Goal: Information Seeking & Learning: Check status

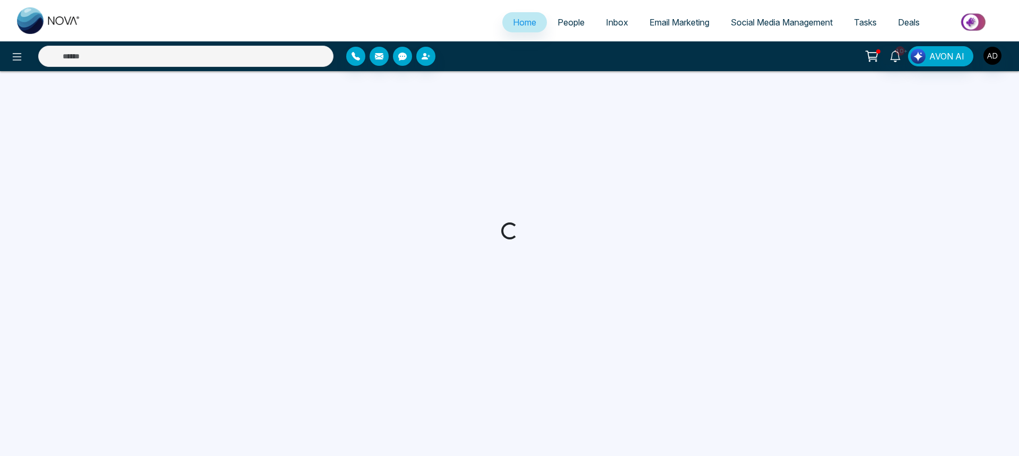
select select "*"
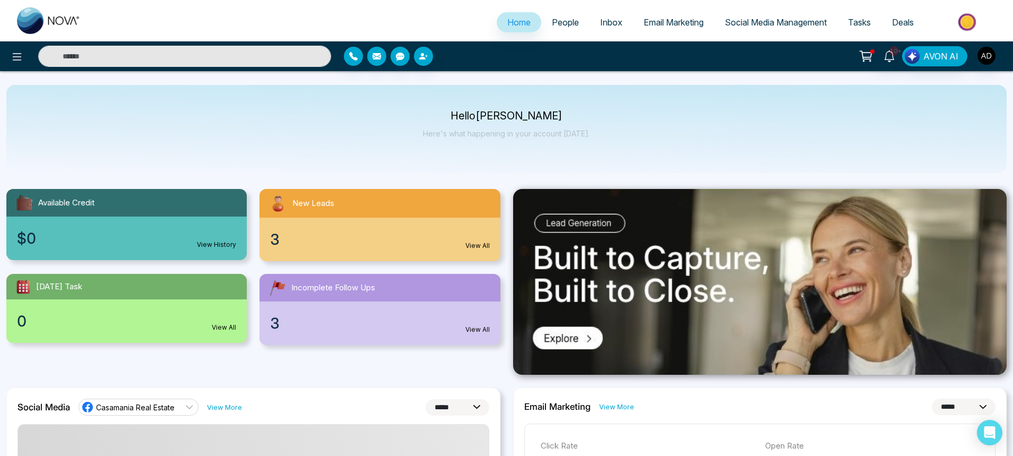
click at [677, 28] on link "Email Marketing" at bounding box center [673, 22] width 81 height 20
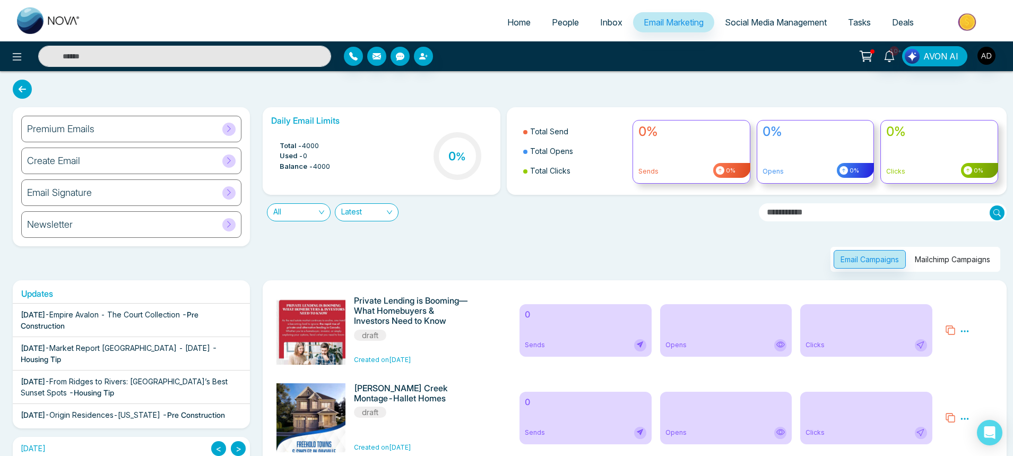
click at [941, 256] on button "Mailchimp Campaigns" at bounding box center [952, 259] width 89 height 19
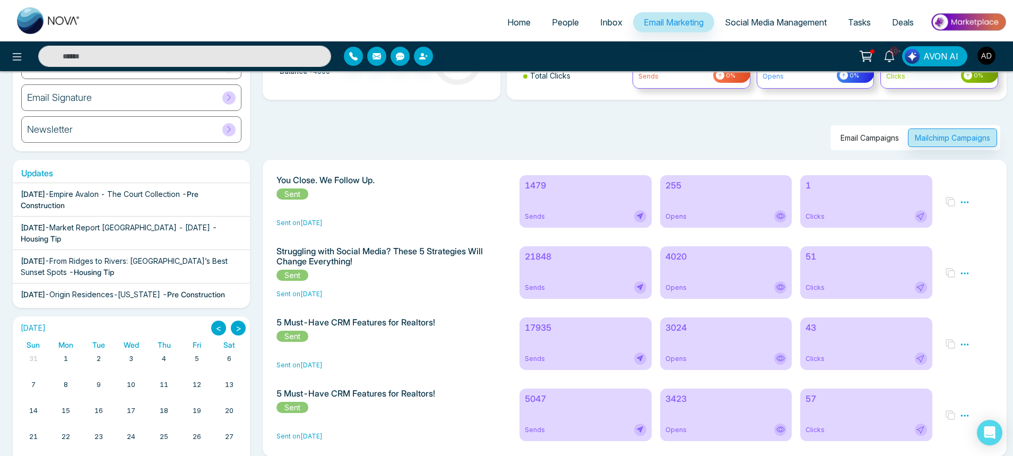
scroll to position [94, 0]
click at [840, 149] on div "Email Campaigns Mailchimp Campaigns" at bounding box center [916, 138] width 170 height 25
click at [847, 139] on button "Email Campaigns" at bounding box center [870, 138] width 72 height 19
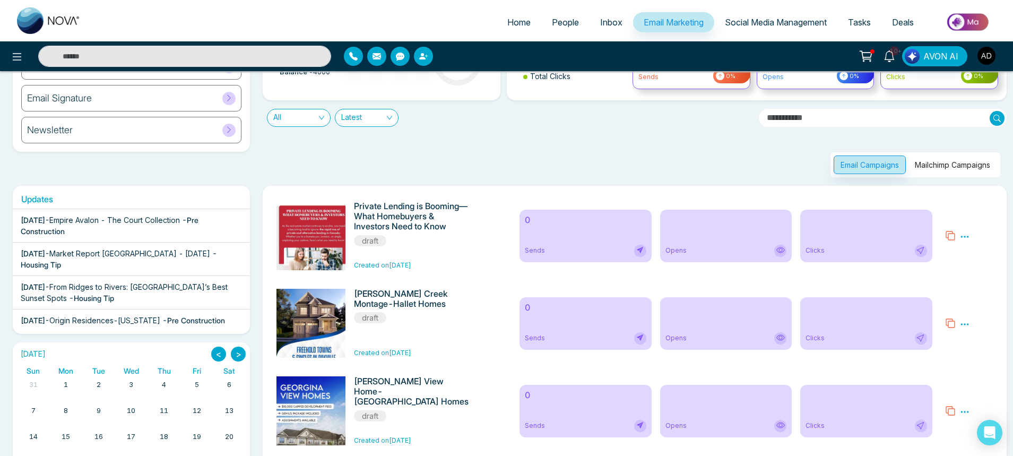
click at [947, 166] on button "Mailchimp Campaigns" at bounding box center [952, 165] width 89 height 19
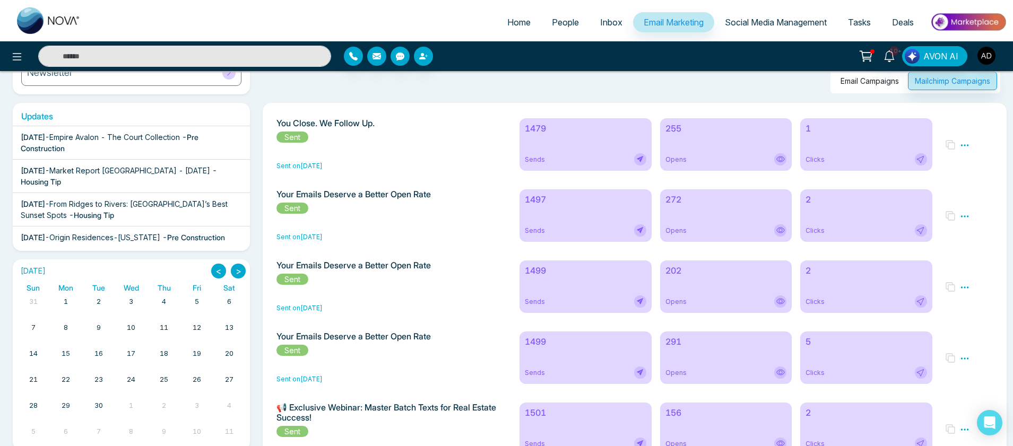
scroll to position [108, 0]
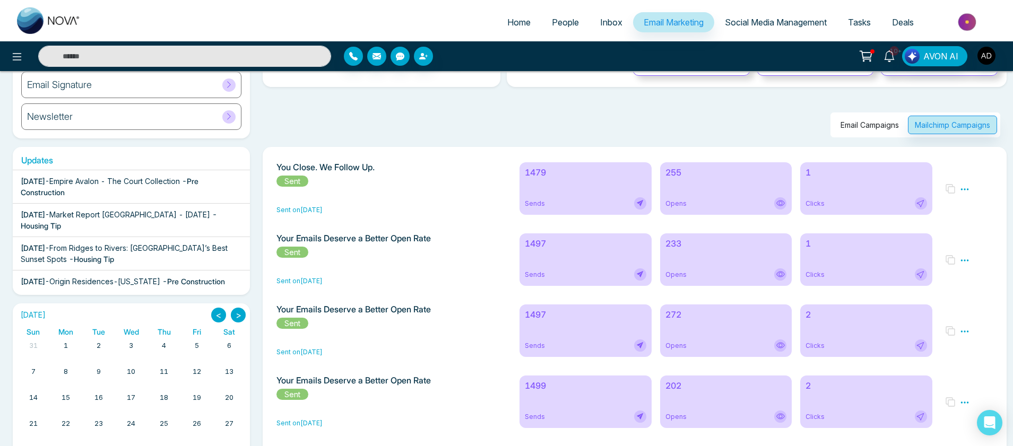
click at [568, 190] on div "1479 Sends" at bounding box center [586, 188] width 132 height 53
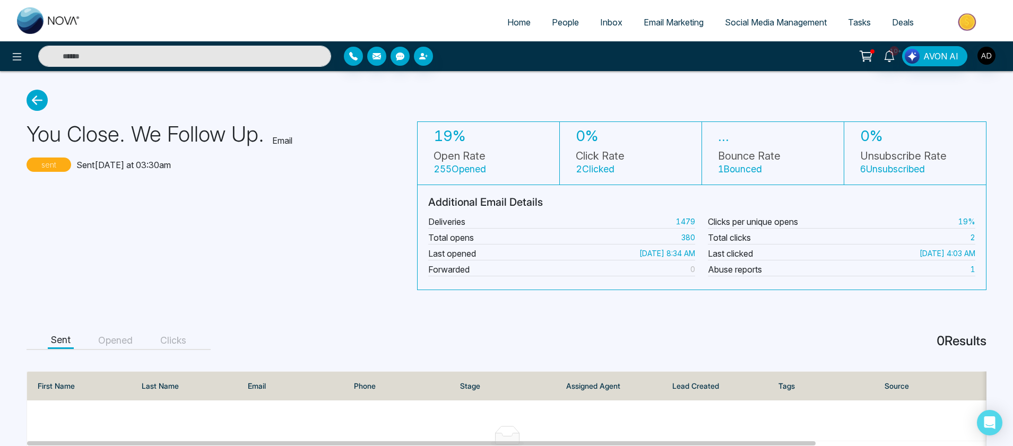
click at [650, 26] on span "Email Marketing" at bounding box center [674, 22] width 60 height 11
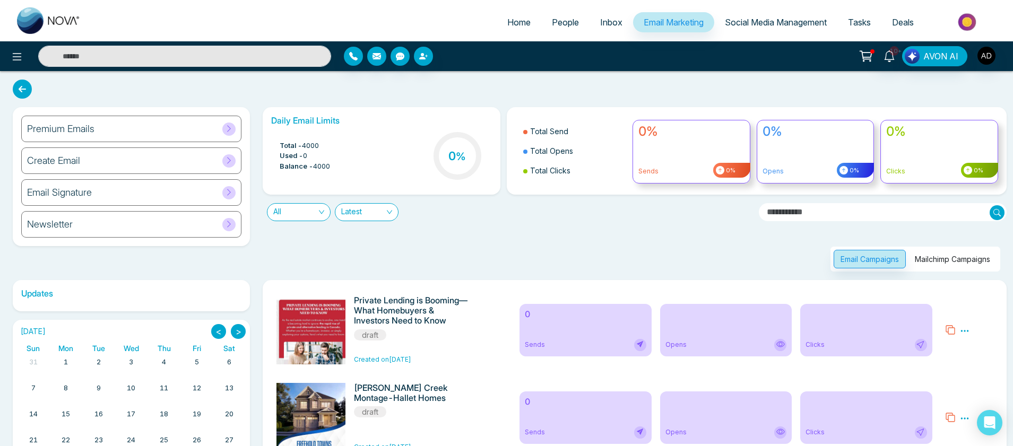
click at [947, 263] on button "Mailchimp Campaigns" at bounding box center [952, 259] width 89 height 19
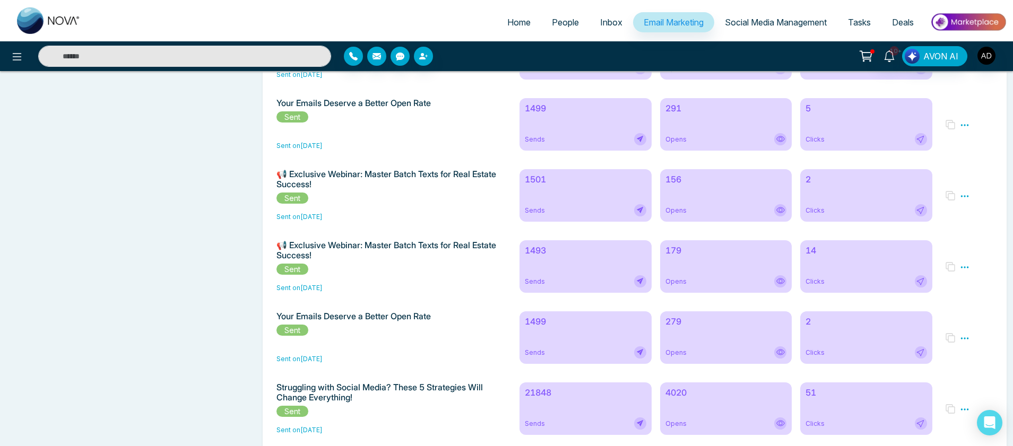
scroll to position [1943, 0]
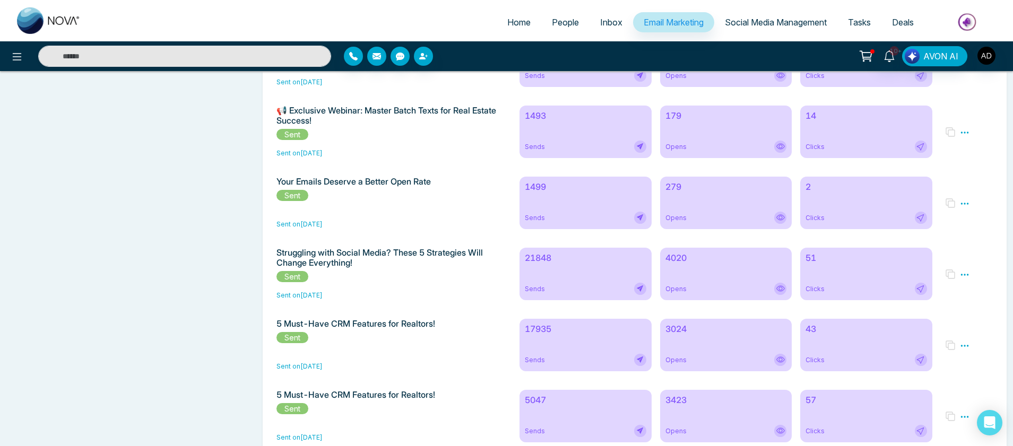
click at [582, 153] on div "Sends" at bounding box center [585, 147] width 121 height 12
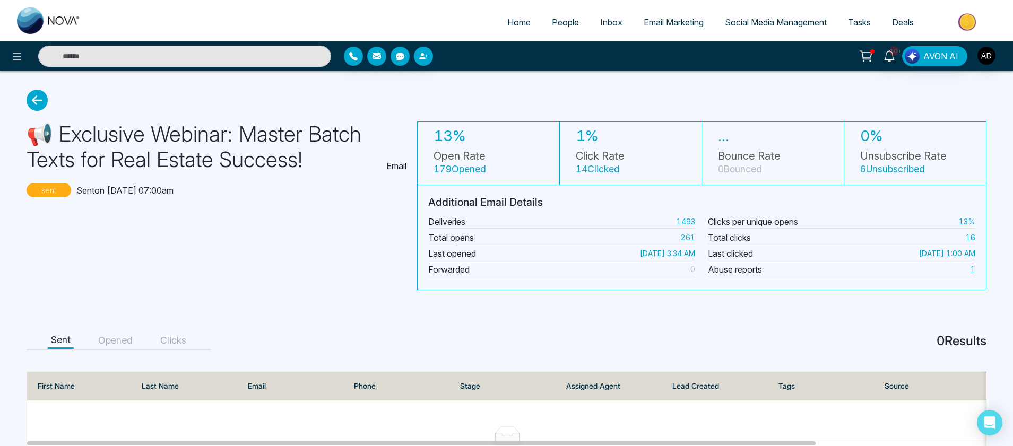
click at [130, 338] on button "Opened" at bounding box center [115, 341] width 41 height 16
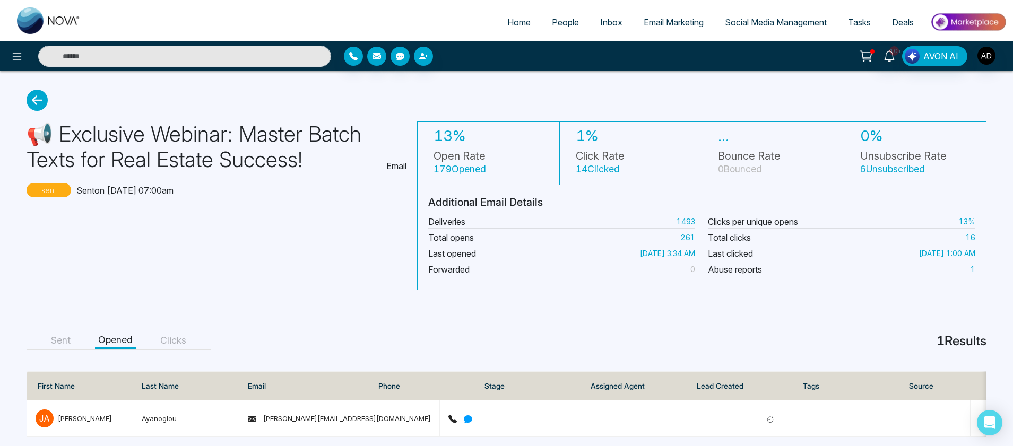
click at [61, 343] on button "Sent" at bounding box center [61, 341] width 26 height 16
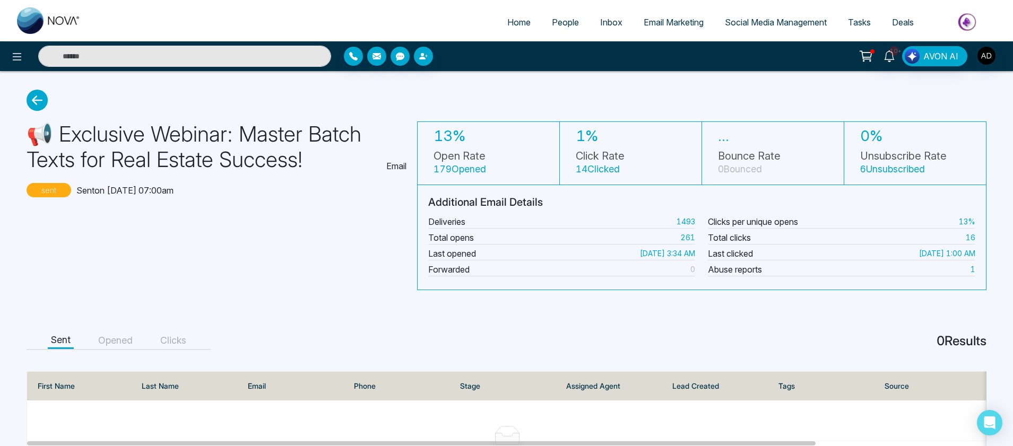
click at [696, 21] on span "Email Marketing" at bounding box center [674, 22] width 60 height 11
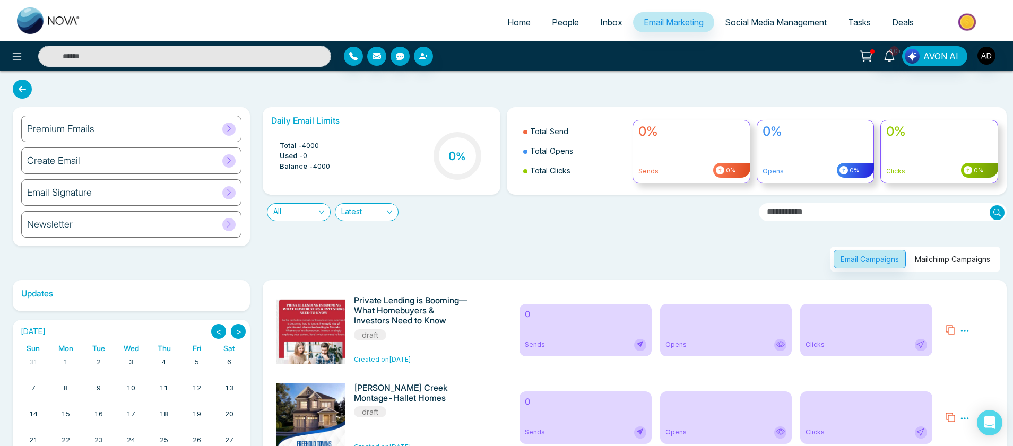
click at [937, 265] on button "Mailchimp Campaigns" at bounding box center [952, 259] width 89 height 19
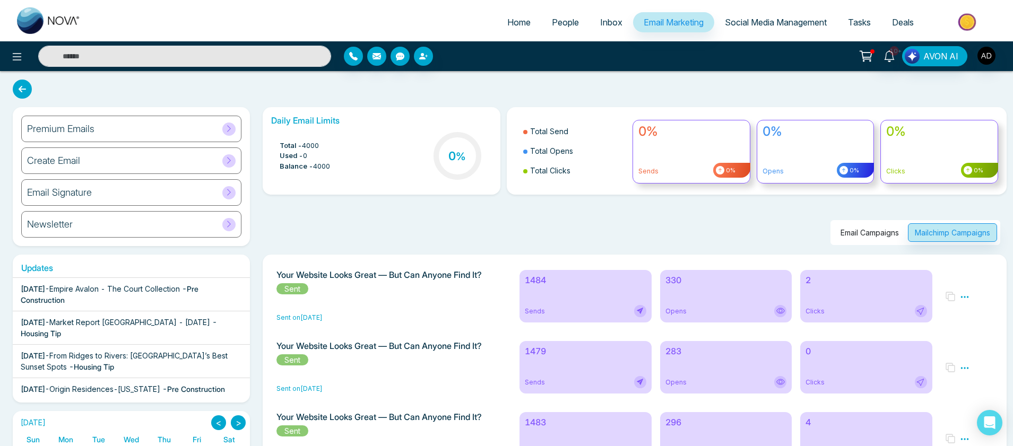
click at [590, 304] on div "1484 Sends" at bounding box center [586, 296] width 132 height 53
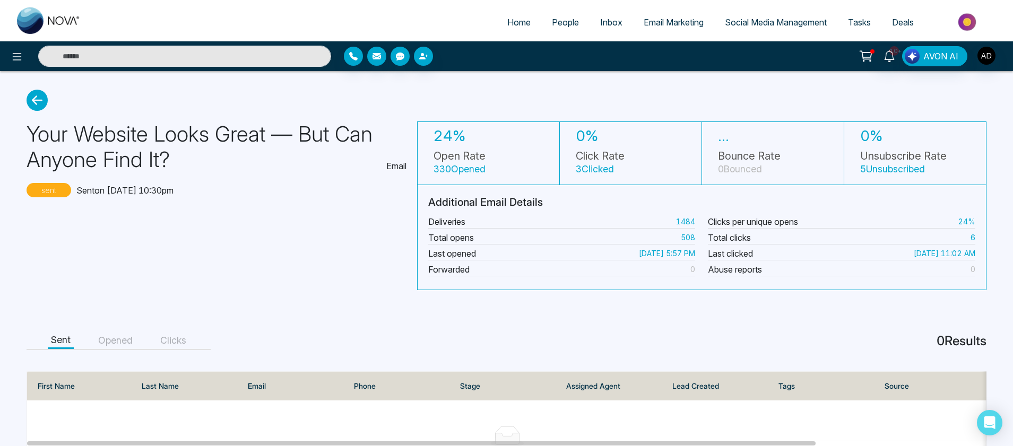
click at [120, 336] on button "Opened" at bounding box center [115, 341] width 41 height 16
click at [169, 346] on button "Clicks" at bounding box center [173, 341] width 32 height 16
click at [65, 347] on button "Sent" at bounding box center [61, 341] width 26 height 16
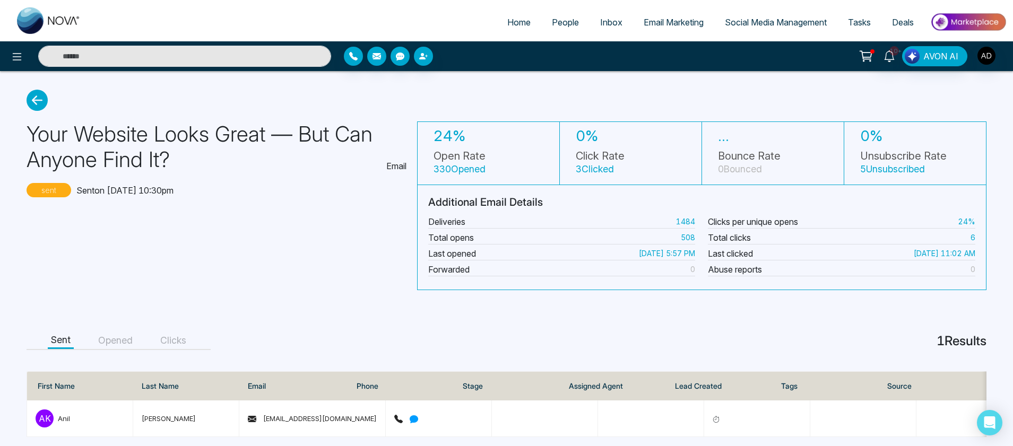
click at [678, 14] on link "Email Marketing" at bounding box center [673, 22] width 81 height 20
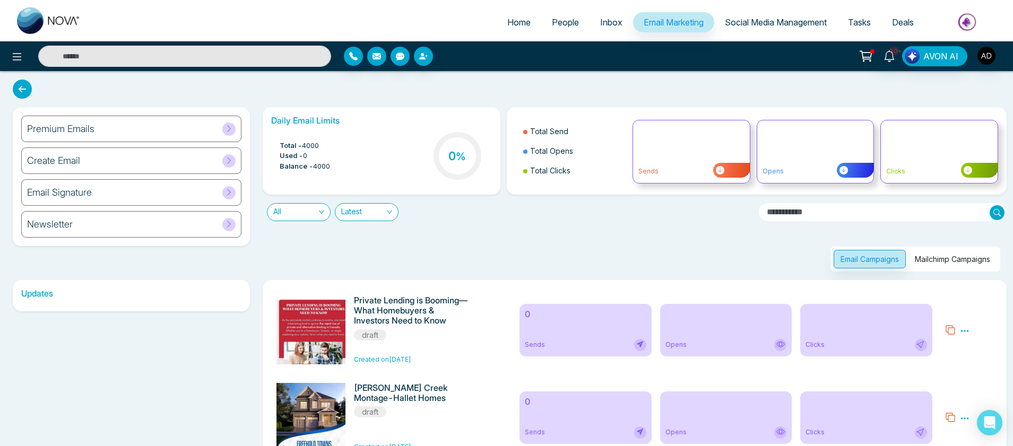
click at [935, 264] on button "Mailchimp Campaigns" at bounding box center [952, 259] width 89 height 19
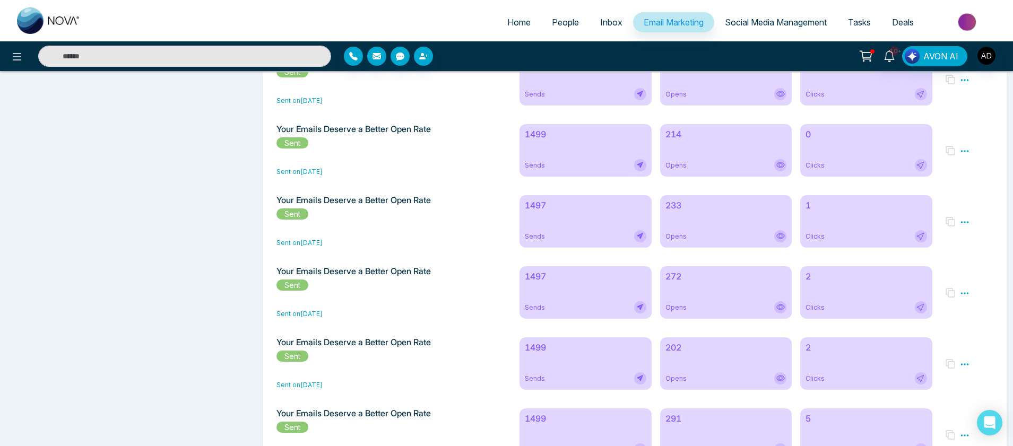
scroll to position [3009, 0]
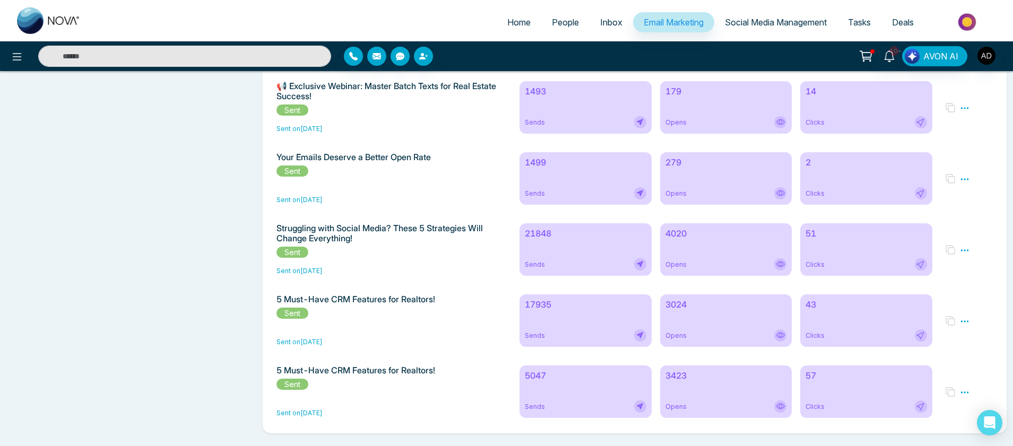
click at [599, 396] on div "5047 Sends" at bounding box center [586, 392] width 132 height 53
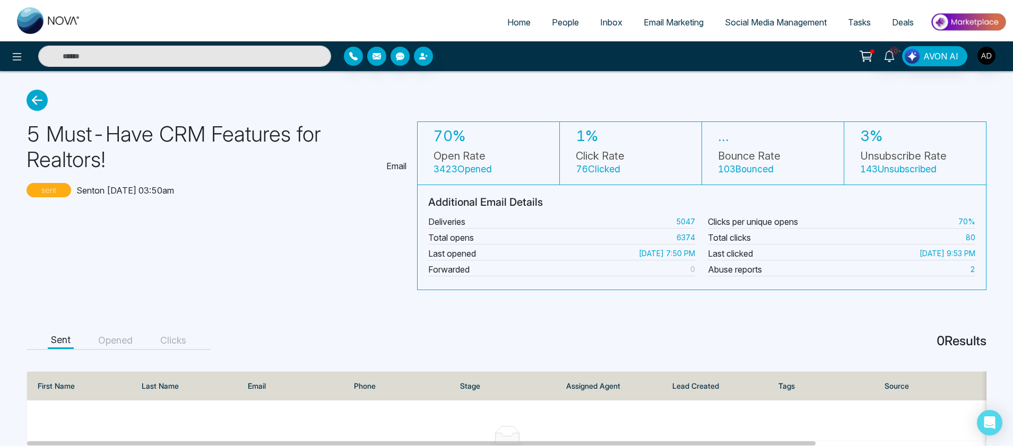
click at [116, 339] on button "Opened" at bounding box center [115, 341] width 41 height 16
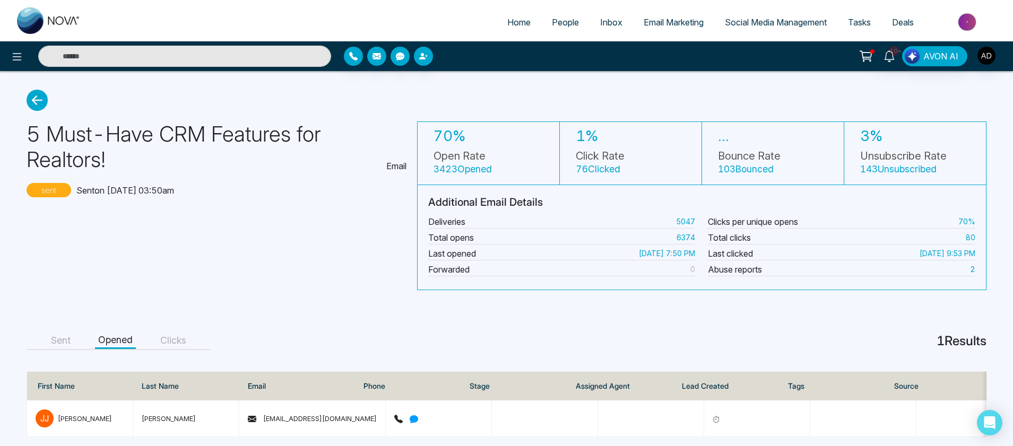
click at [173, 334] on button "Clicks" at bounding box center [173, 341] width 32 height 16
drag, startPoint x: 94, startPoint y: 341, endPoint x: 110, endPoint y: 342, distance: 15.9
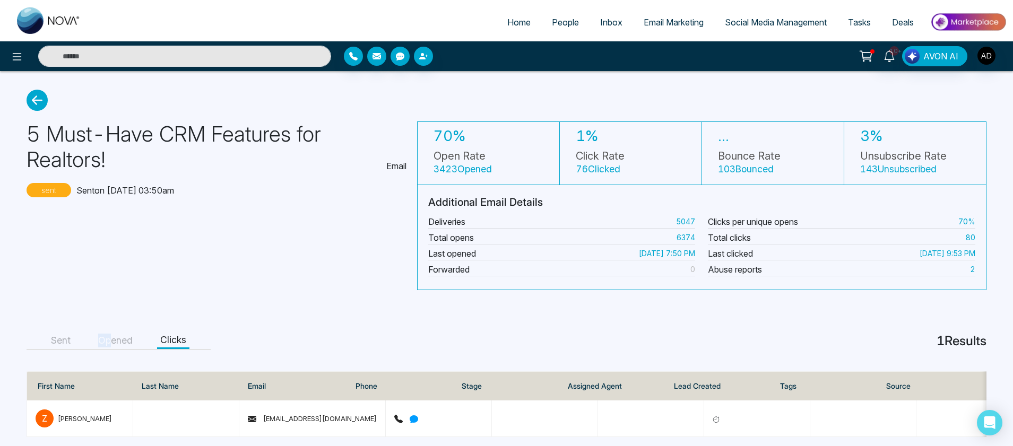
click at [110, 342] on div "Sent Opened Clicks" at bounding box center [119, 342] width 184 height 18
click at [683, 23] on span "Email Marketing" at bounding box center [674, 22] width 60 height 11
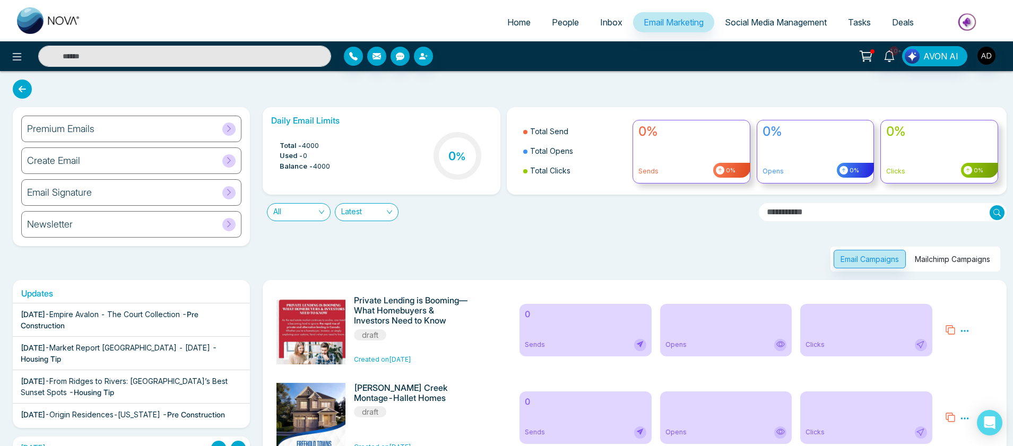
click at [974, 258] on button "Mailchimp Campaigns" at bounding box center [952, 259] width 89 height 19
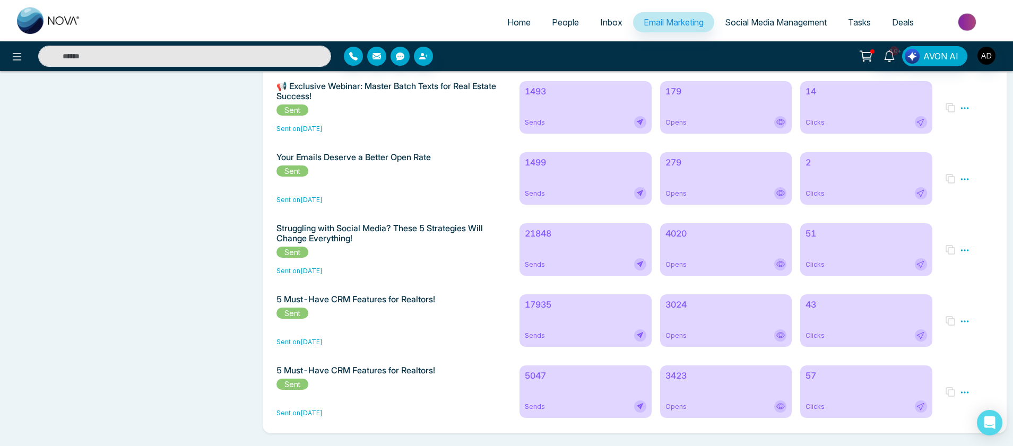
scroll to position [3298, 0]
click at [542, 300] on h6 "17935" at bounding box center [585, 305] width 121 height 10
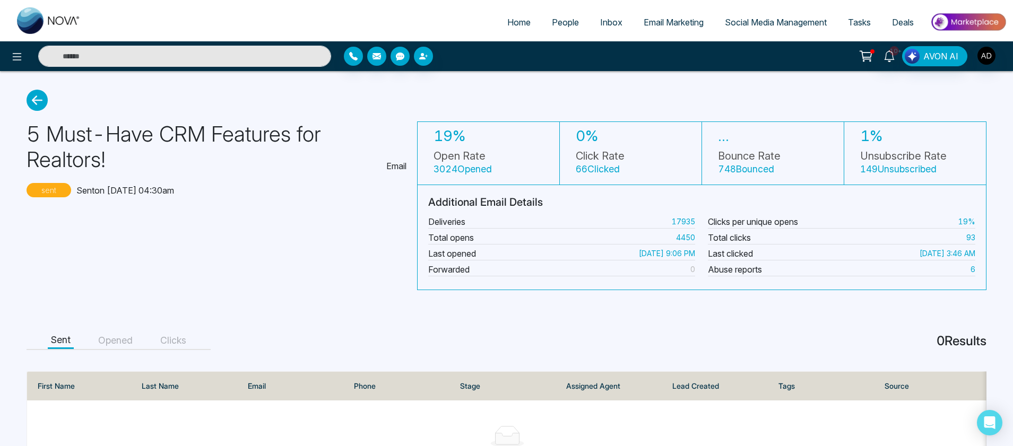
scroll to position [67, 0]
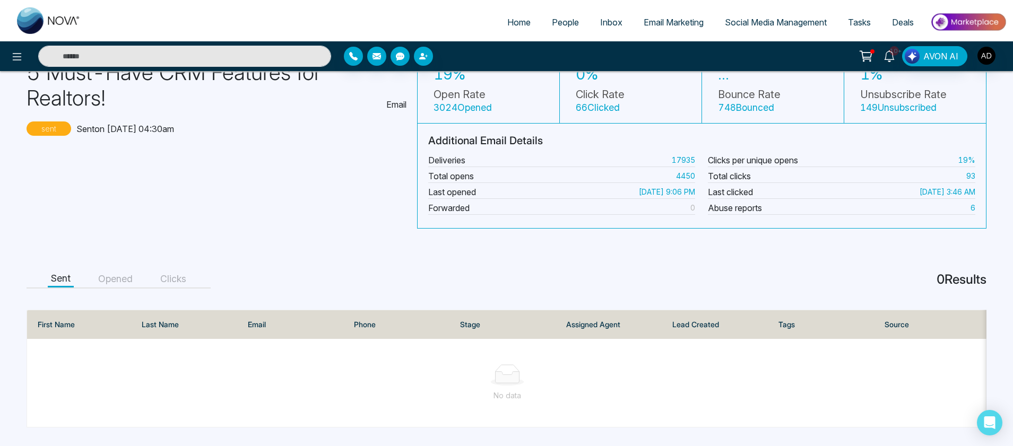
click at [115, 277] on button "Opened" at bounding box center [115, 279] width 41 height 16
click at [174, 273] on button "Clicks" at bounding box center [173, 279] width 32 height 16
click at [79, 272] on div "Sent Opened Clicks" at bounding box center [119, 280] width 184 height 18
click at [66, 271] on button "Sent" at bounding box center [61, 279] width 26 height 16
click at [686, 20] on span "Email Marketing" at bounding box center [674, 22] width 60 height 11
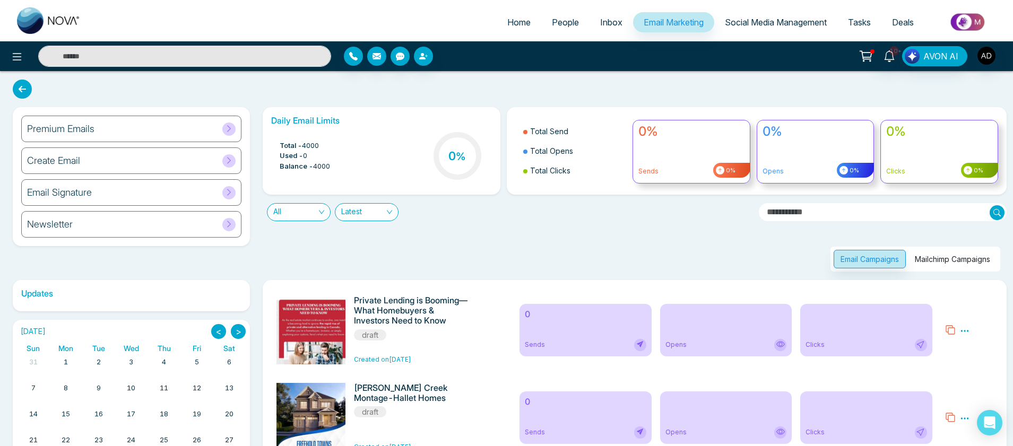
click at [930, 261] on button "Mailchimp Campaigns" at bounding box center [952, 259] width 89 height 19
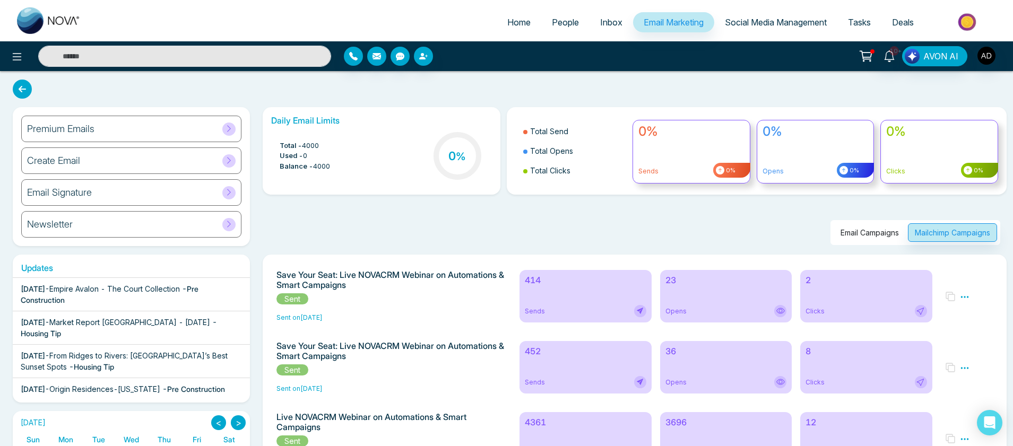
click at [620, 309] on div "Sends" at bounding box center [585, 311] width 121 height 12
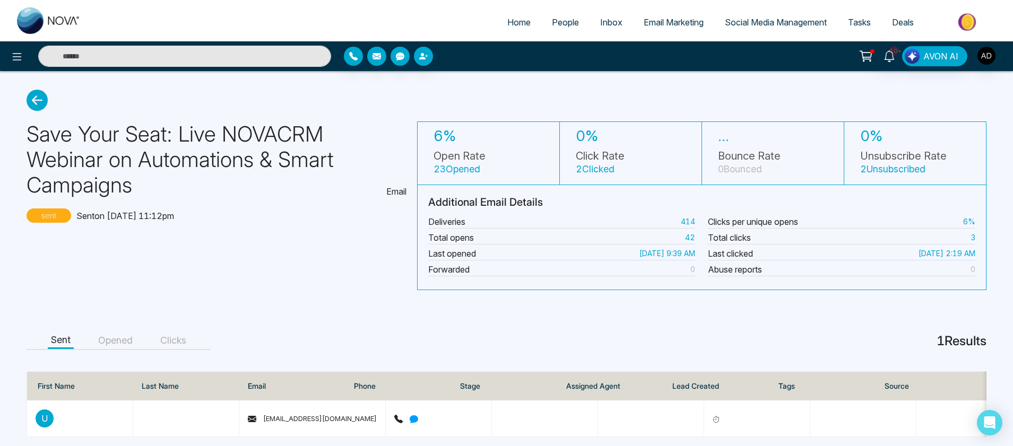
scroll to position [15, 0]
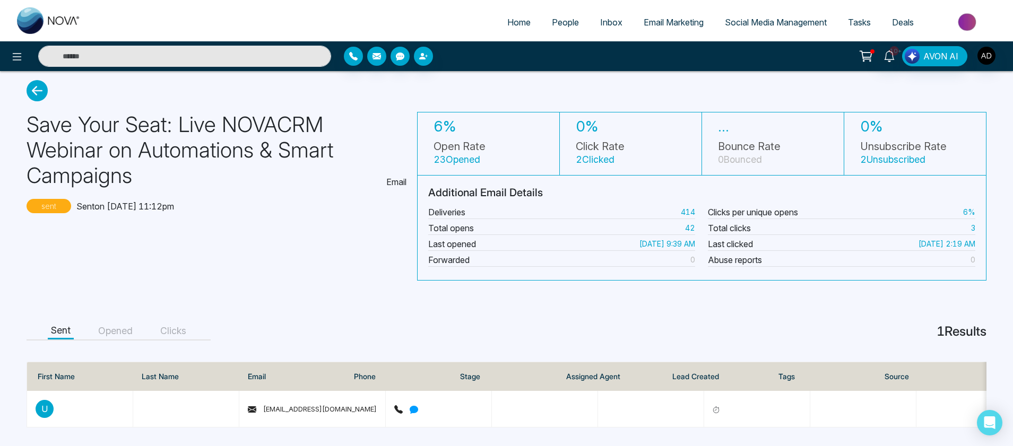
click at [120, 323] on button "Opened" at bounding box center [115, 331] width 41 height 16
click at [154, 323] on div "Sent Opened Clicks" at bounding box center [119, 332] width 184 height 18
click at [179, 323] on button "Clicks" at bounding box center [173, 331] width 32 height 16
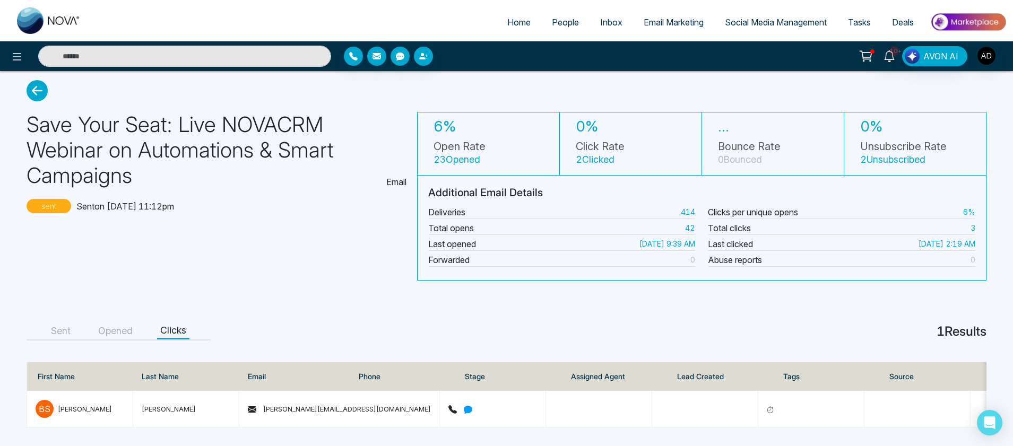
click at [63, 329] on button "Sent" at bounding box center [61, 331] width 26 height 16
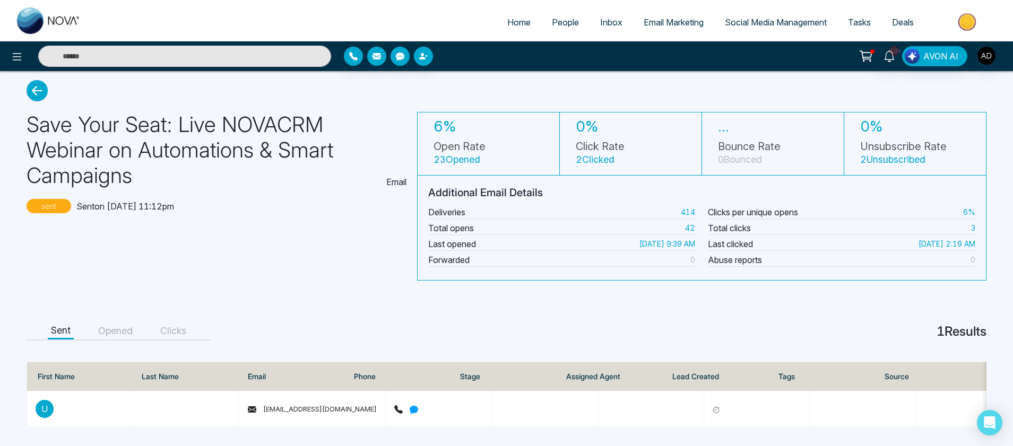
click at [43, 81] on icon at bounding box center [37, 90] width 21 height 21
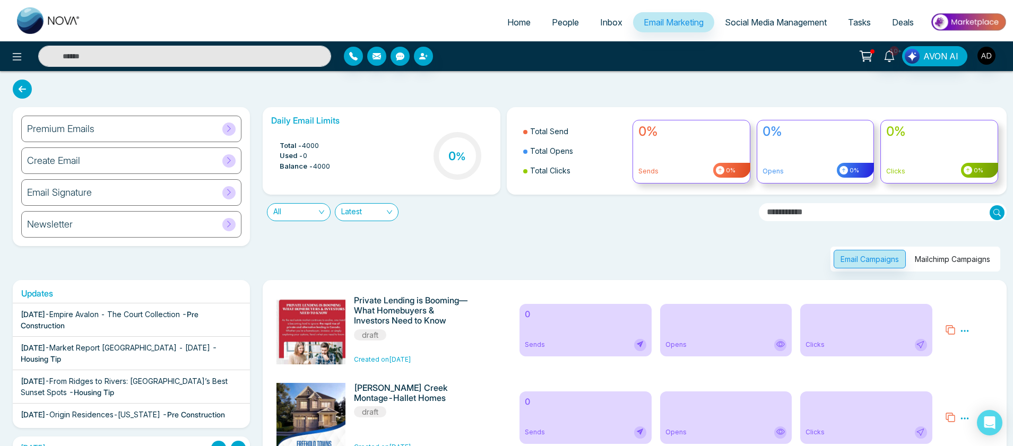
click at [956, 263] on button "Mailchimp Campaigns" at bounding box center [952, 259] width 89 height 19
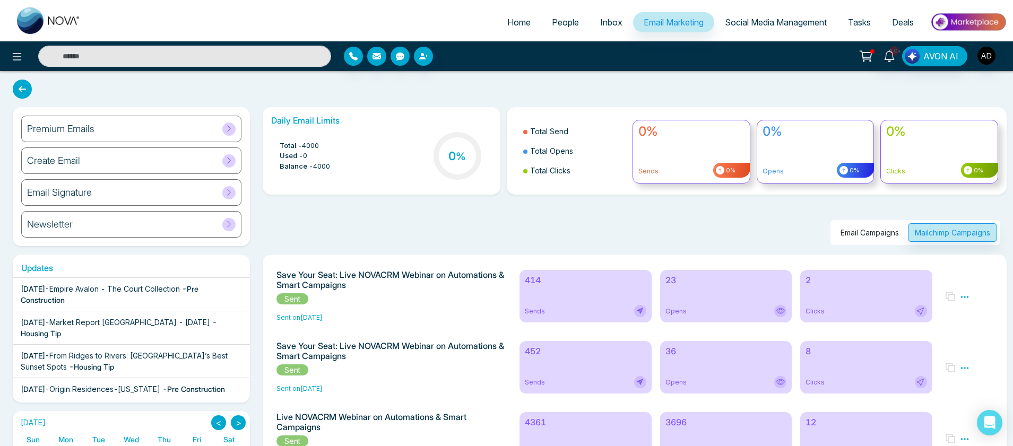
click at [588, 357] on h6 "452" at bounding box center [585, 352] width 121 height 10
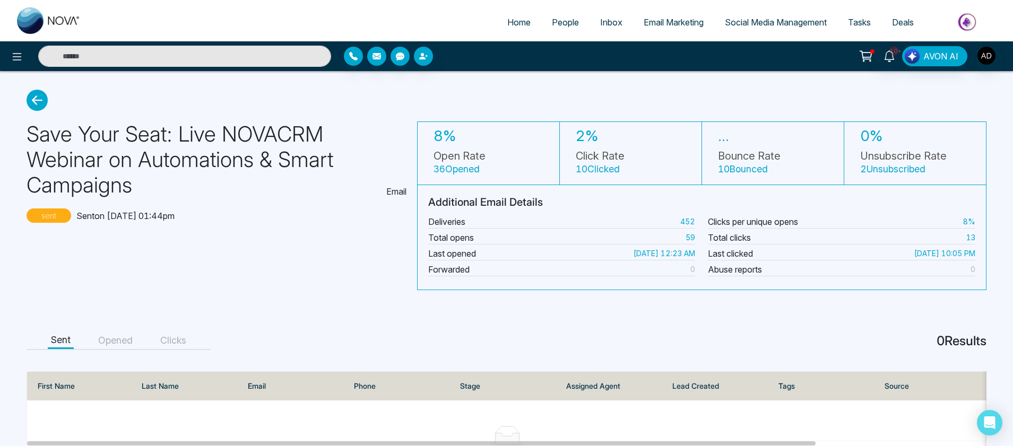
click at [110, 337] on button "Opened" at bounding box center [115, 341] width 41 height 16
click at [182, 338] on button "Clicks" at bounding box center [173, 341] width 32 height 16
click at [38, 105] on icon at bounding box center [37, 100] width 21 height 21
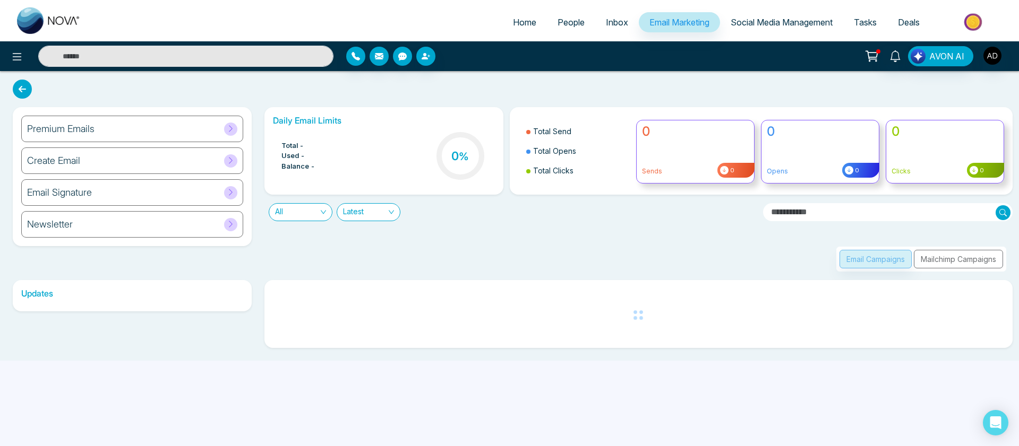
click at [38, 105] on div "Premium Emails Create Email Email Signature Newsletter Daily Email Limits Total…" at bounding box center [509, 216] width 1019 height 290
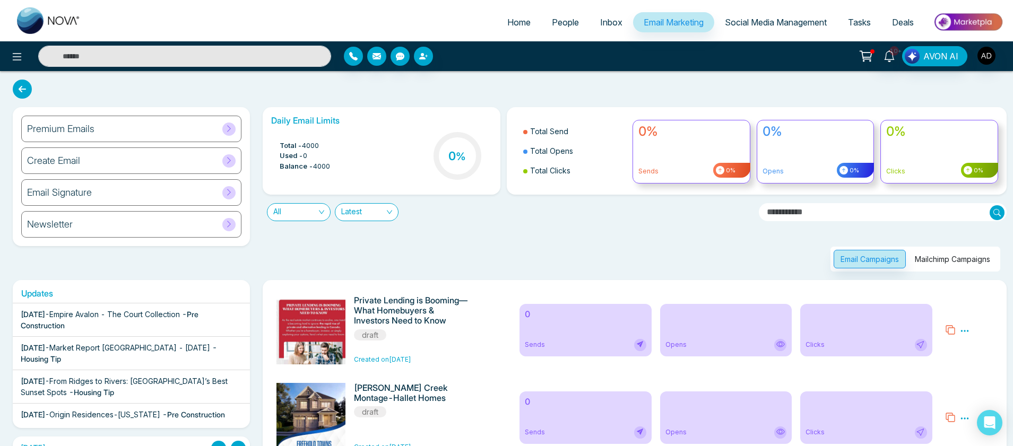
click at [948, 262] on button "Mailchimp Campaigns" at bounding box center [952, 259] width 89 height 19
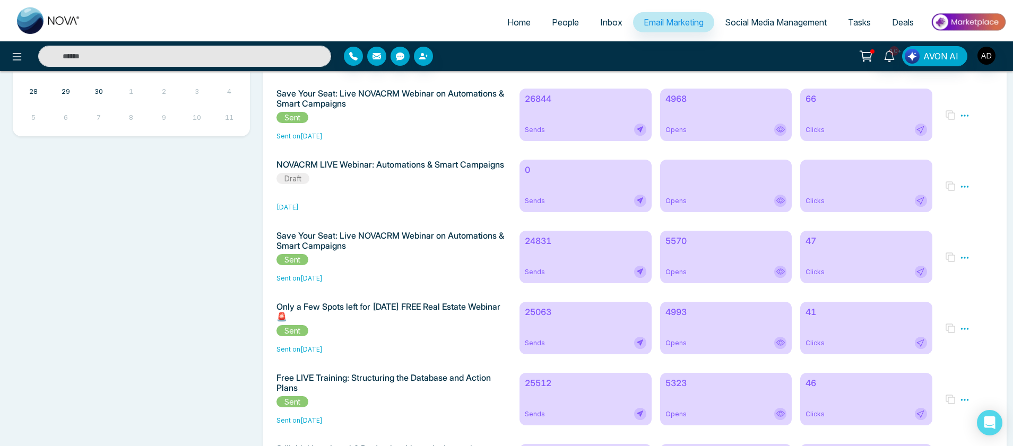
scroll to position [619, 0]
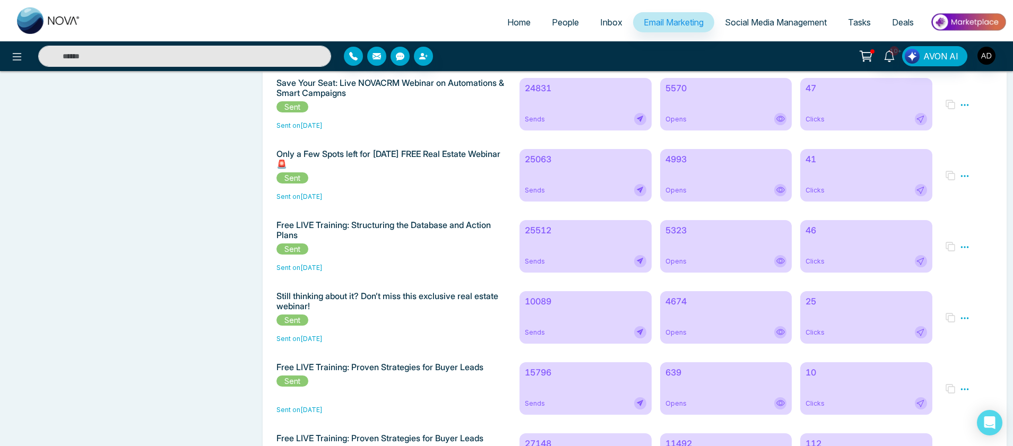
click at [613, 184] on div "25063 Sends" at bounding box center [586, 175] width 132 height 53
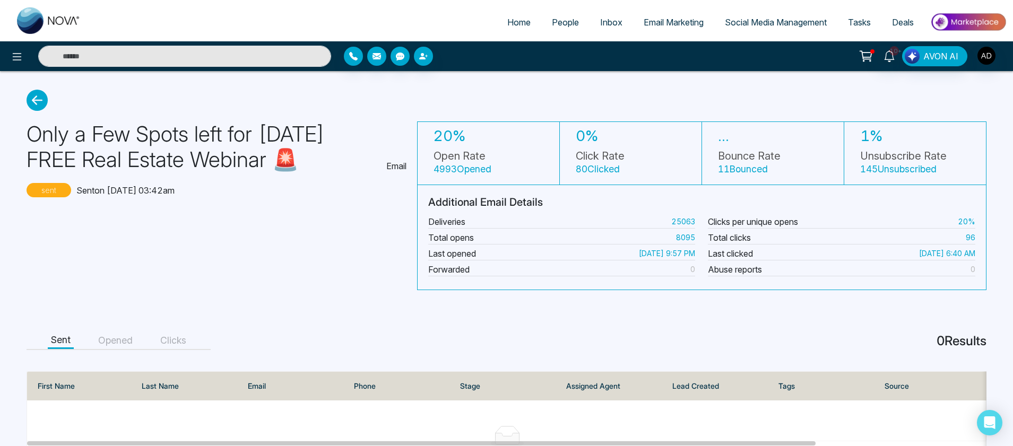
click at [130, 338] on button "Opened" at bounding box center [115, 341] width 41 height 16
click at [179, 342] on button "Clicks" at bounding box center [173, 341] width 32 height 16
click at [68, 333] on button "Sent" at bounding box center [61, 341] width 26 height 16
drag, startPoint x: 42, startPoint y: 88, endPoint x: 39, endPoint y: 102, distance: 14.8
click at [39, 102] on main "Only a Few Spots left for [DATE] FREE Real Estate Webinar 🚨 Email sent Sent on …" at bounding box center [506, 292] width 1013 height 442
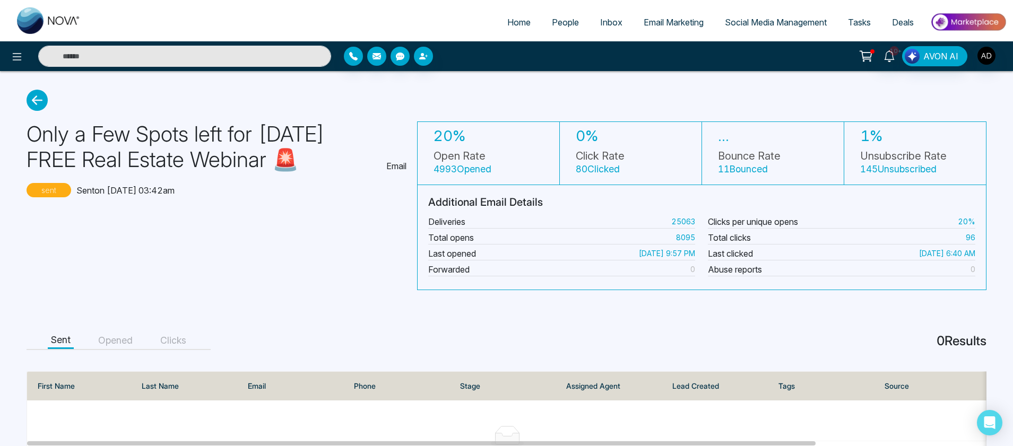
click at [39, 102] on icon at bounding box center [37, 100] width 21 height 21
